Goal: Download file/media

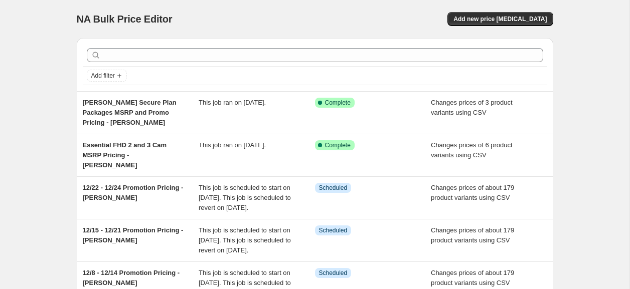
scroll to position [398, 0]
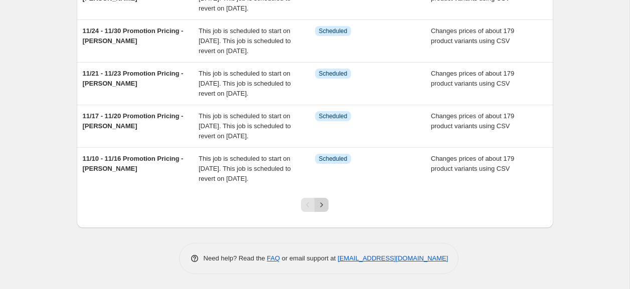
click at [321, 210] on icon "Next" at bounding box center [322, 205] width 10 height 10
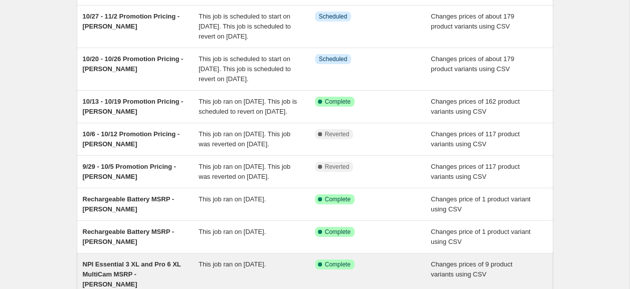
scroll to position [130, 0]
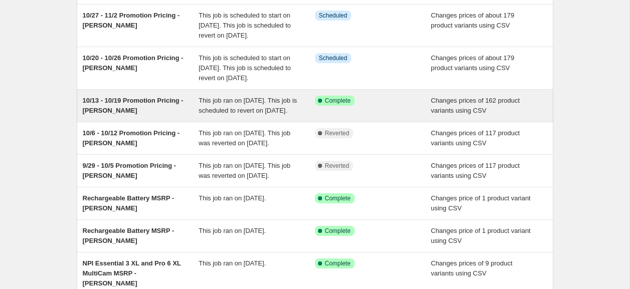
click at [245, 114] on span "This job ran on [DATE]. This job is scheduled to revert on [DATE]." at bounding box center [248, 106] width 98 height 18
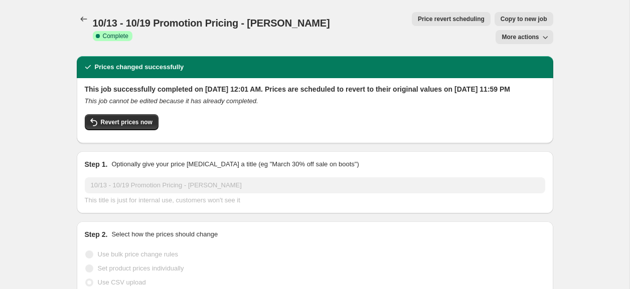
click at [522, 33] on span "More actions" at bounding box center [520, 37] width 37 height 8
click at [517, 37] on span "Export Recap CSV" at bounding box center [528, 40] width 55 height 8
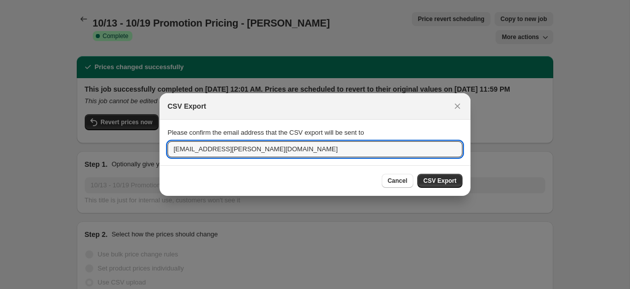
drag, startPoint x: 247, startPoint y: 150, endPoint x: 158, endPoint y: 141, distance: 89.7
paste input "cmillar"
type input "[EMAIL_ADDRESS][PERSON_NAME][DOMAIN_NAME]"
click at [454, 182] on span "CSV Export" at bounding box center [439, 181] width 33 height 8
